Goal: Find contact information: Find contact information

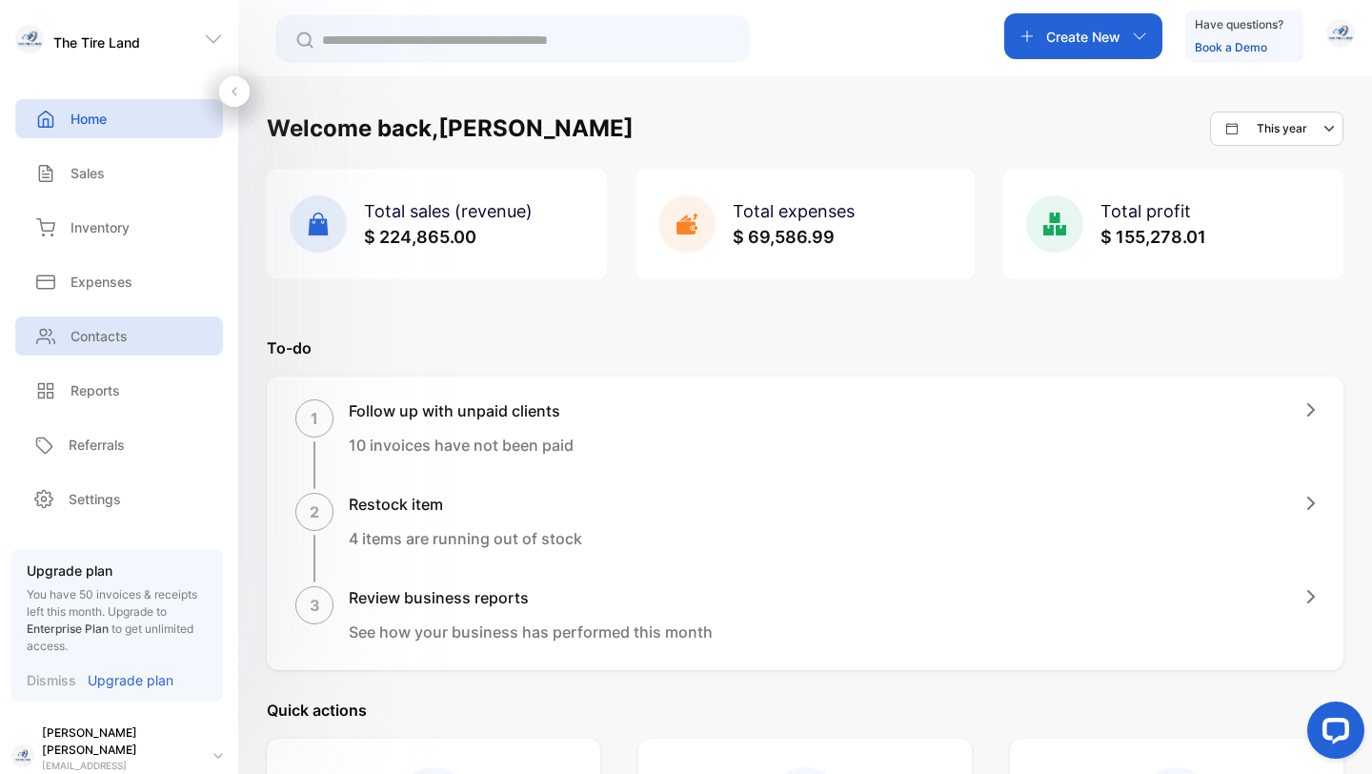
click at [109, 333] on p "Contacts" at bounding box center [99, 336] width 57 height 20
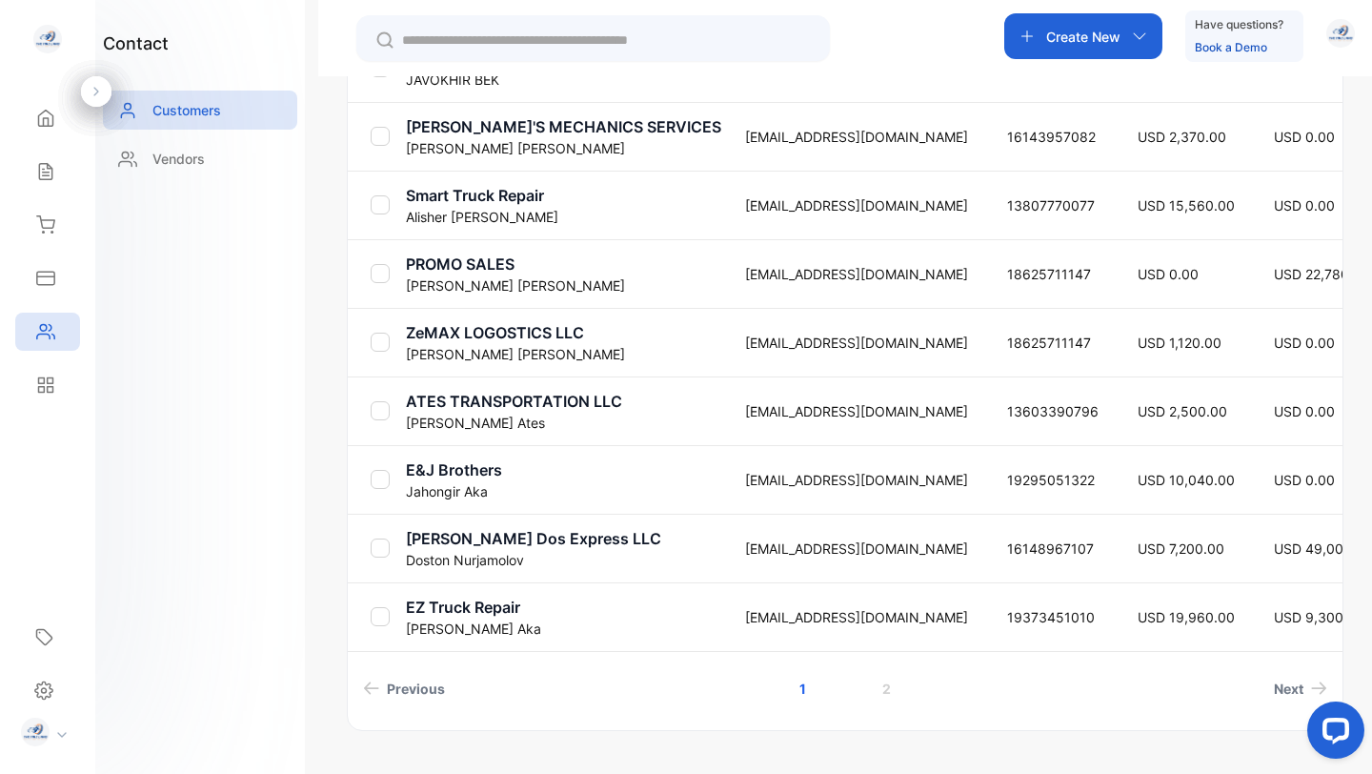
scroll to position [586, 0]
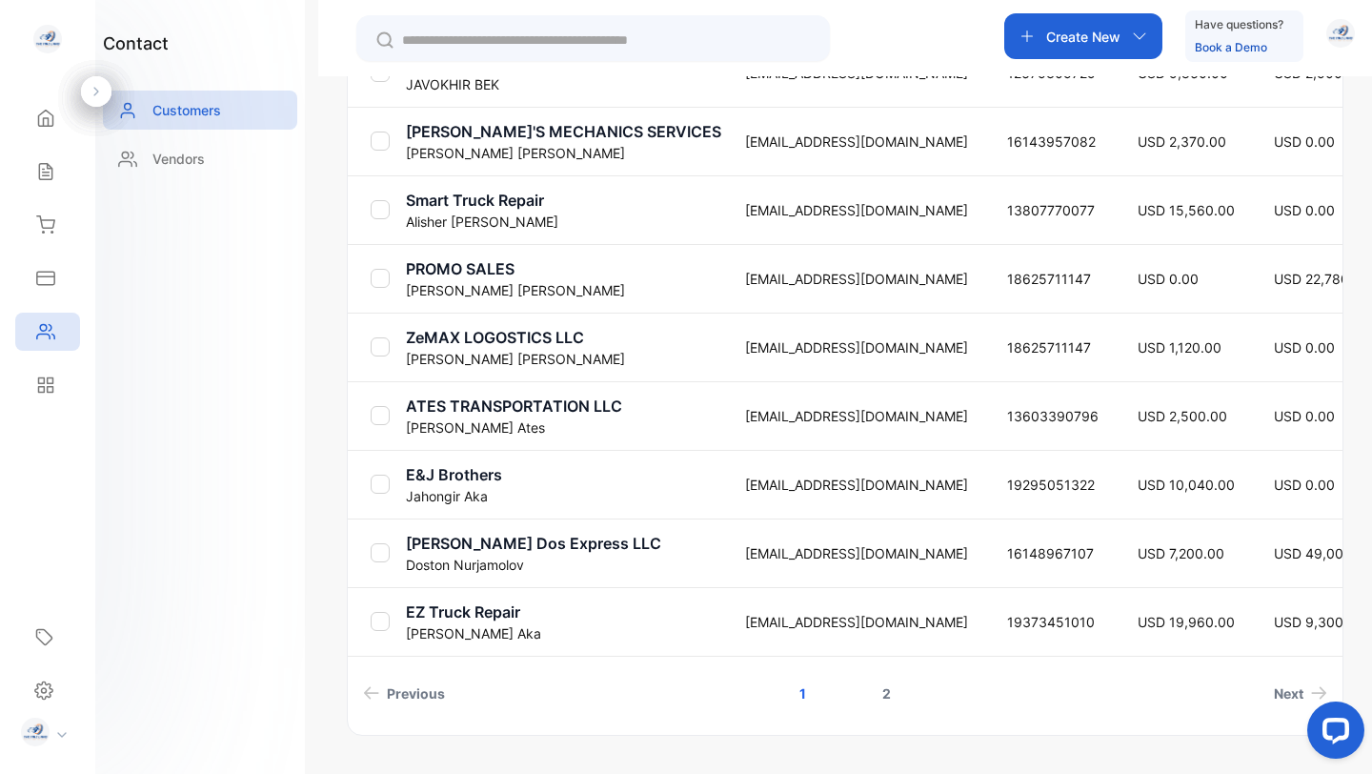
click at [881, 699] on link "2" at bounding box center [887, 693] width 54 height 35
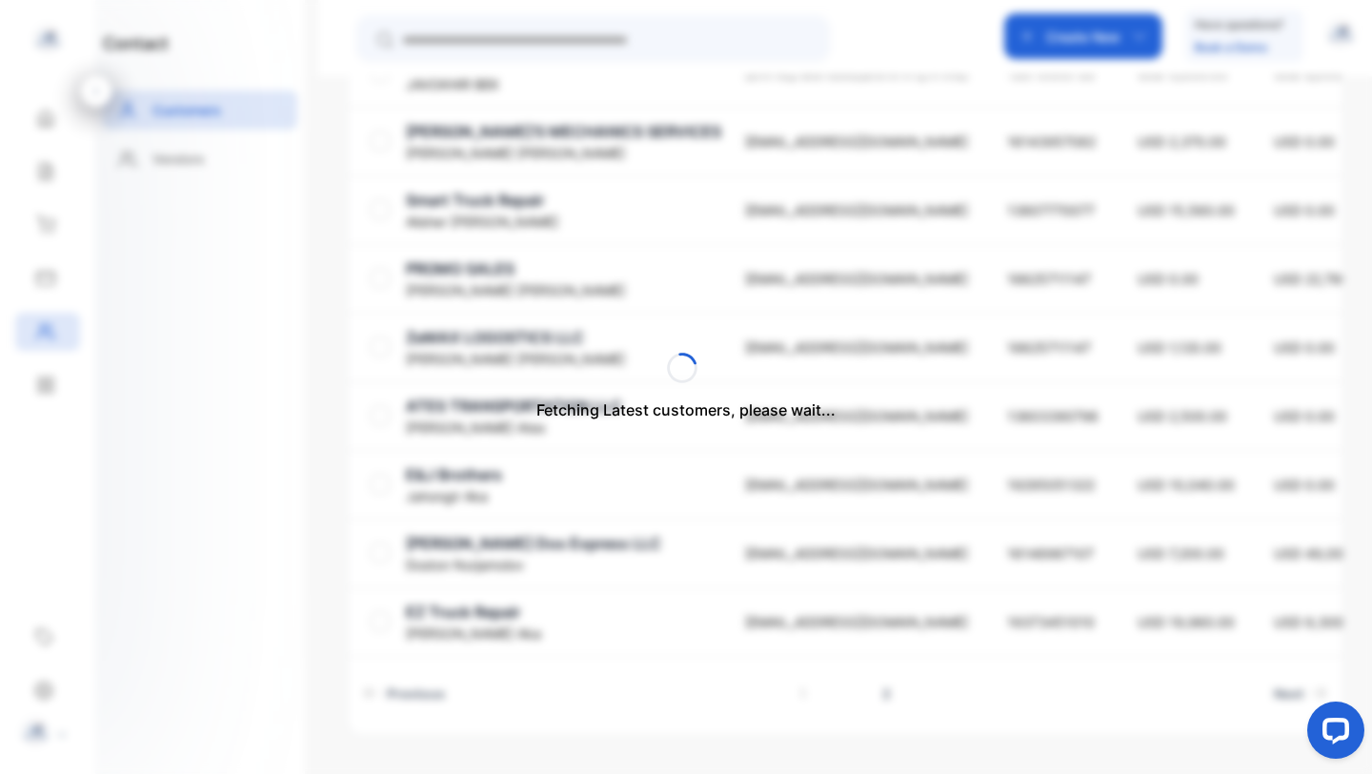
scroll to position [18, 0]
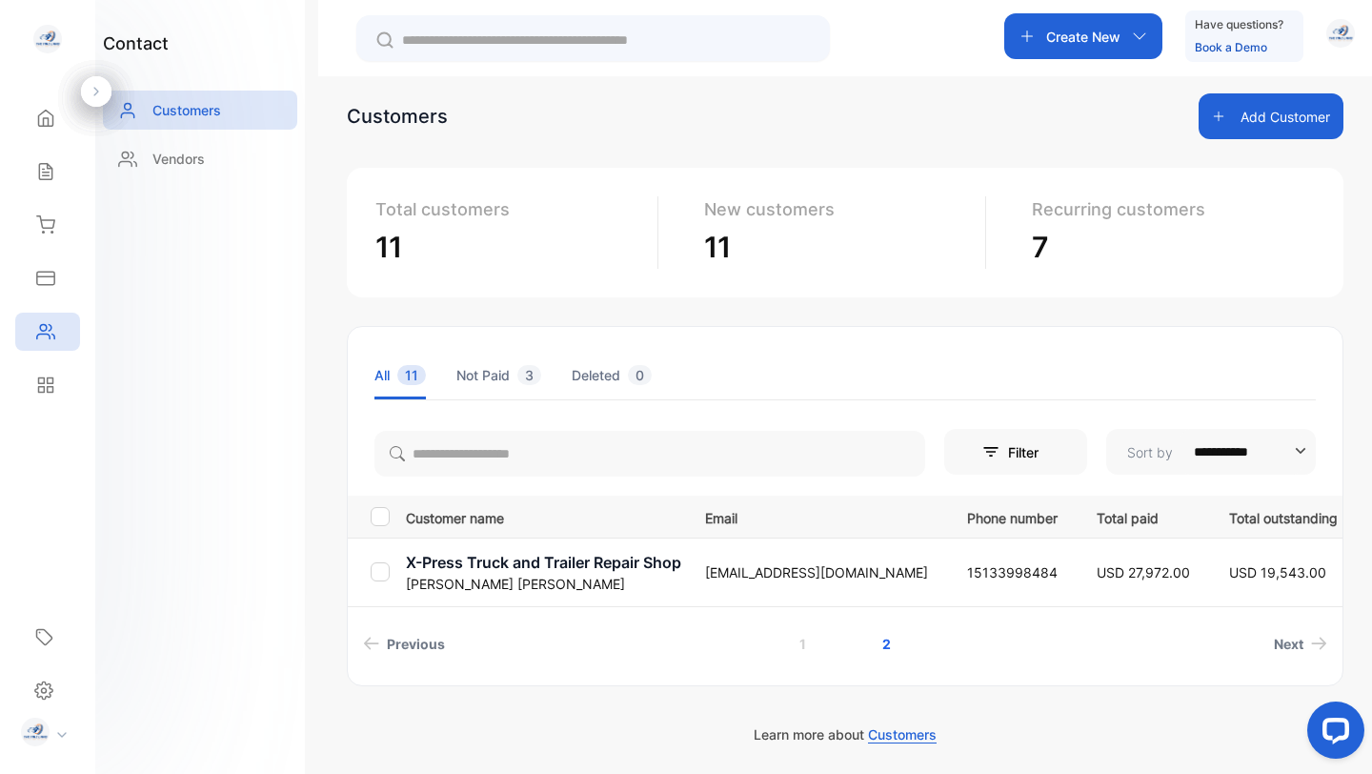
click at [588, 562] on p "X-Press Truck and Trailer Repair Shop" at bounding box center [543, 562] width 275 height 23
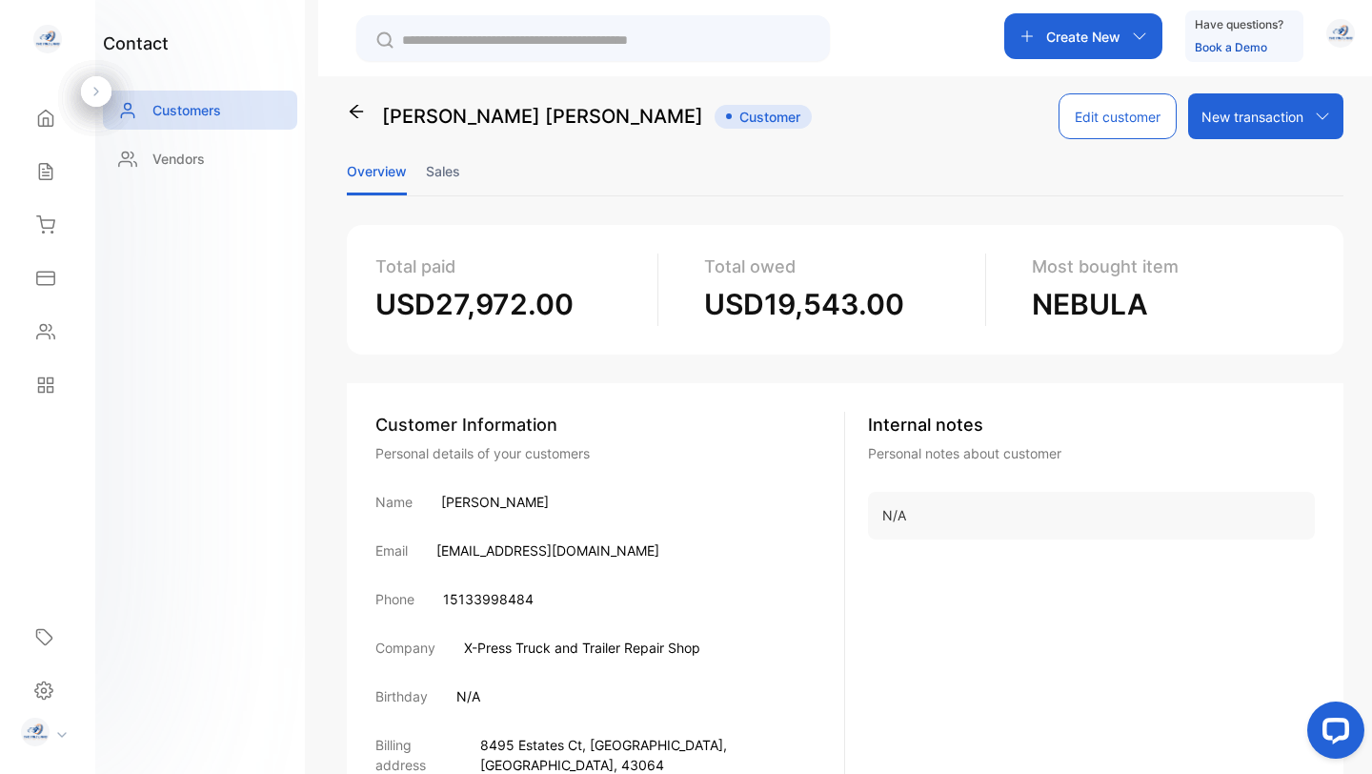
click at [543, 550] on p "[EMAIL_ADDRESS][DOMAIN_NAME]" at bounding box center [547, 550] width 223 height 20
copy p "[EMAIL_ADDRESS][DOMAIN_NAME]"
click at [491, 595] on p "15133998484" at bounding box center [488, 599] width 91 height 20
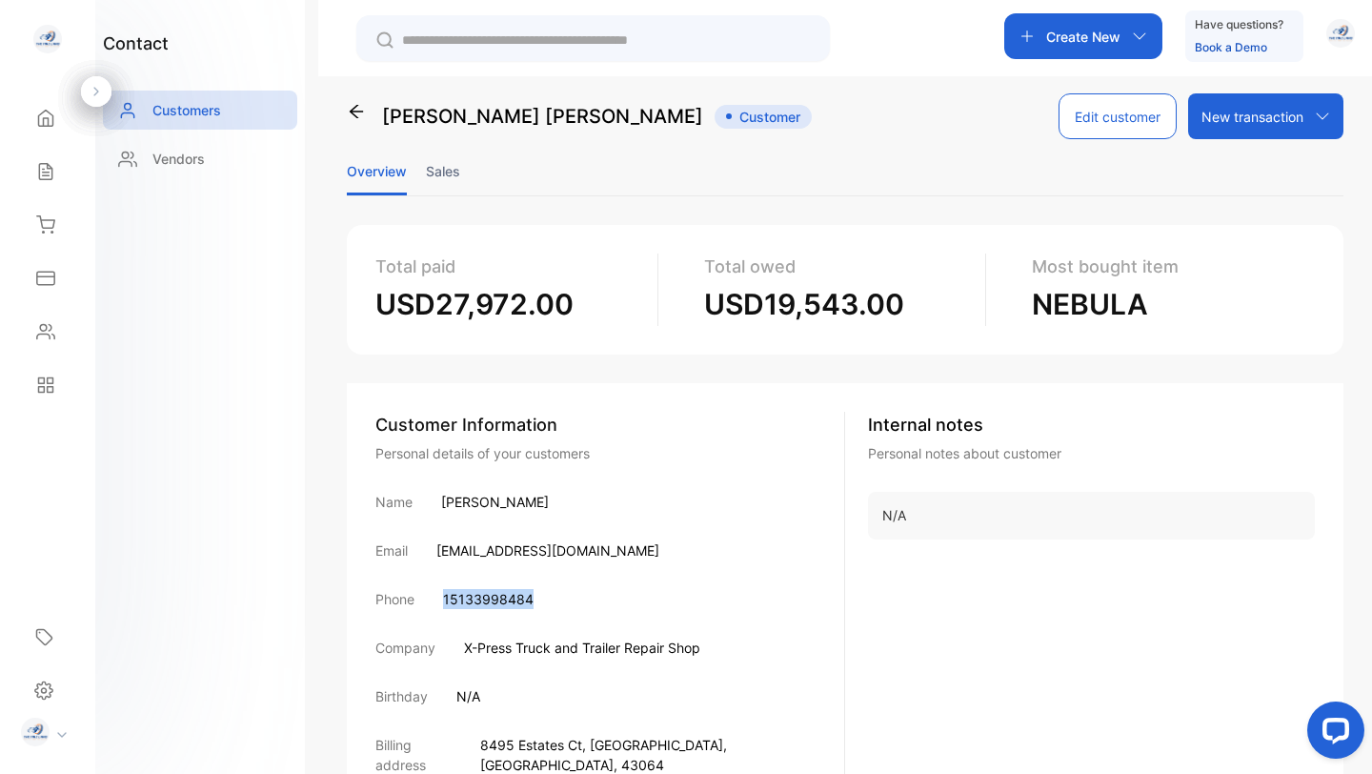
click at [491, 595] on p "15133998484" at bounding box center [488, 599] width 91 height 20
copy div "15133998484"
click at [195, 111] on p "Customers" at bounding box center [186, 110] width 69 height 20
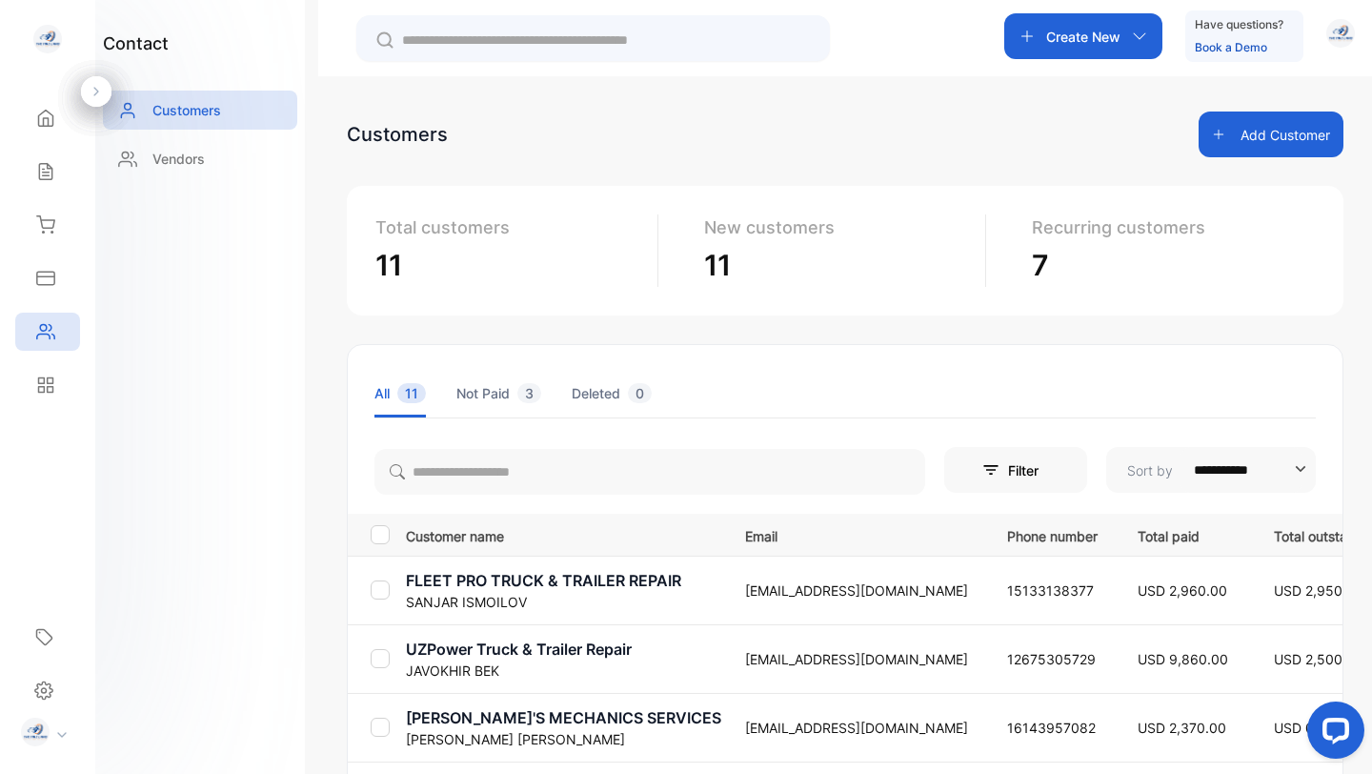
click at [557, 579] on p "FLEET PRO TRUCK & TRAILER REPAIR" at bounding box center [563, 580] width 315 height 23
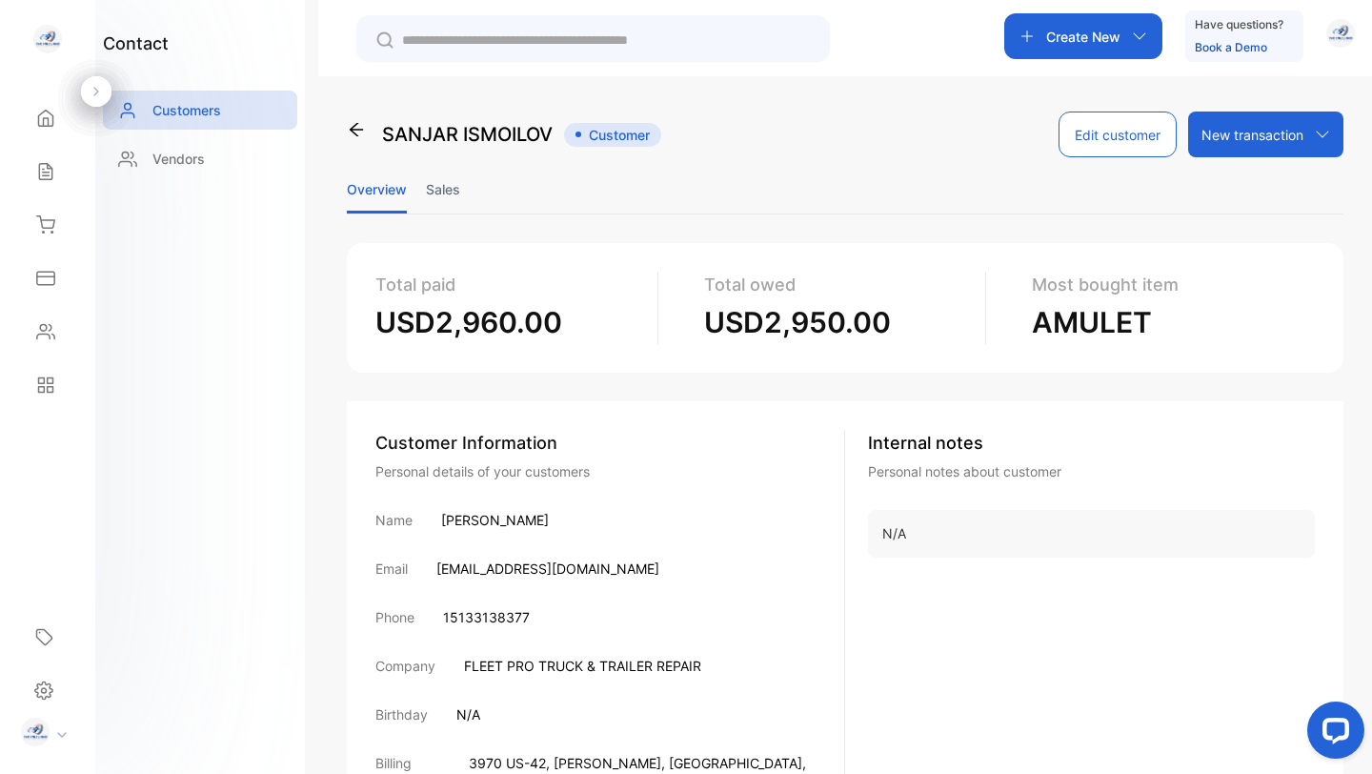
click at [585, 664] on p "FLEET PRO TRUCK & TRAILER REPAIR" at bounding box center [582, 666] width 237 height 20
copy p "FLEET PRO TRUCK & TRAILER REPAIR"
